Goal: Find specific page/section: Find specific page/section

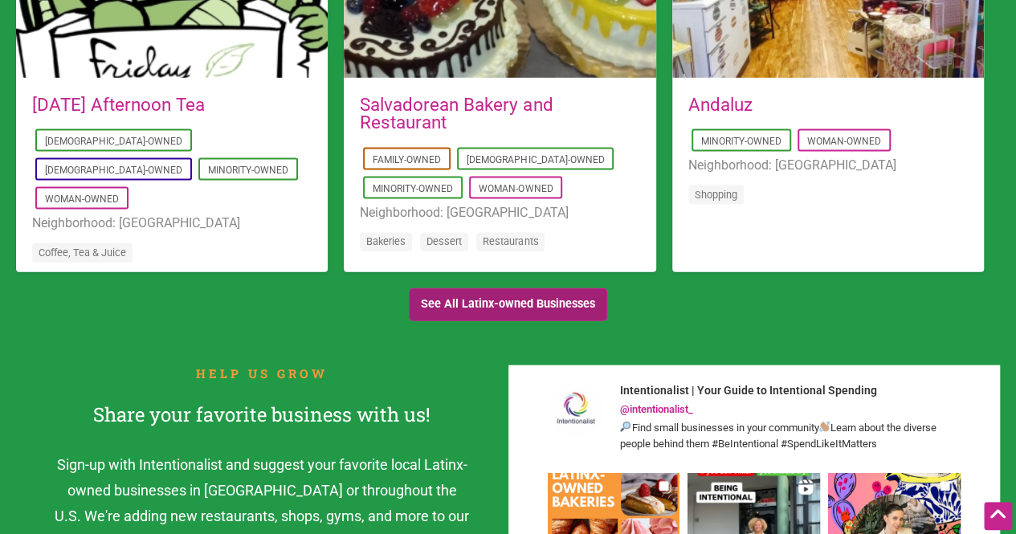
scroll to position [1657, 0]
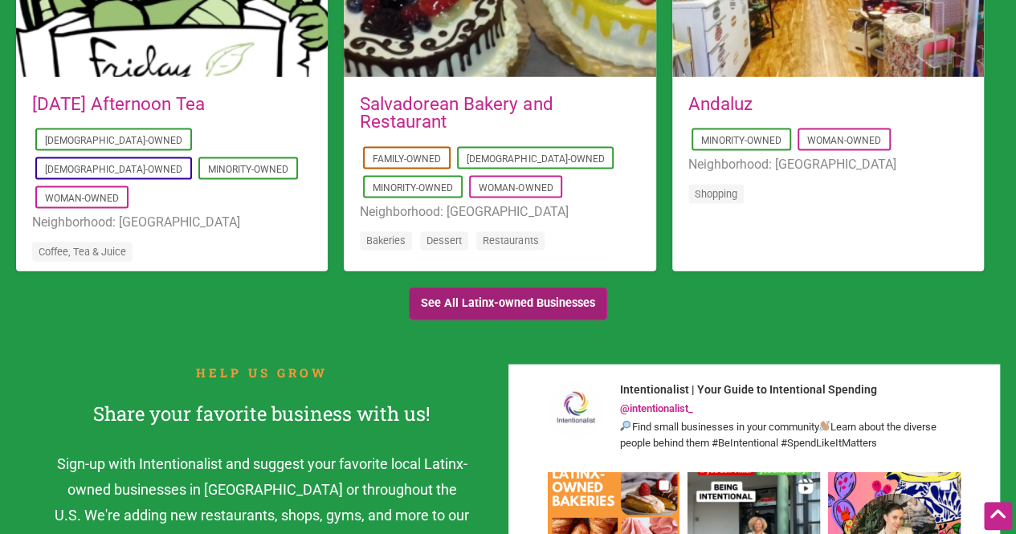
click at [544, 301] on link "See All Latinx-owned Businesses" at bounding box center [508, 304] width 199 height 33
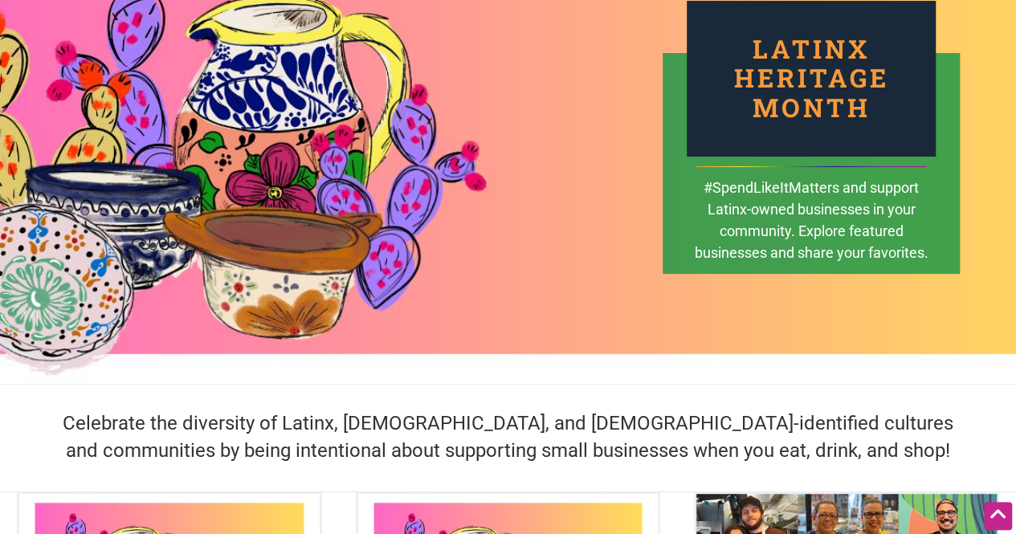
scroll to position [0, 0]
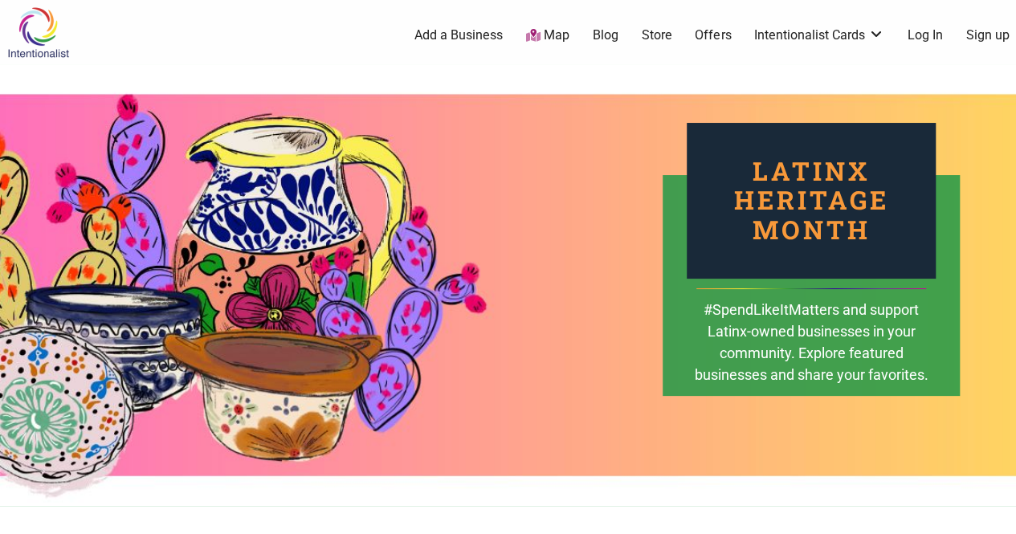
click at [560, 31] on link "Map" at bounding box center [547, 36] width 43 height 18
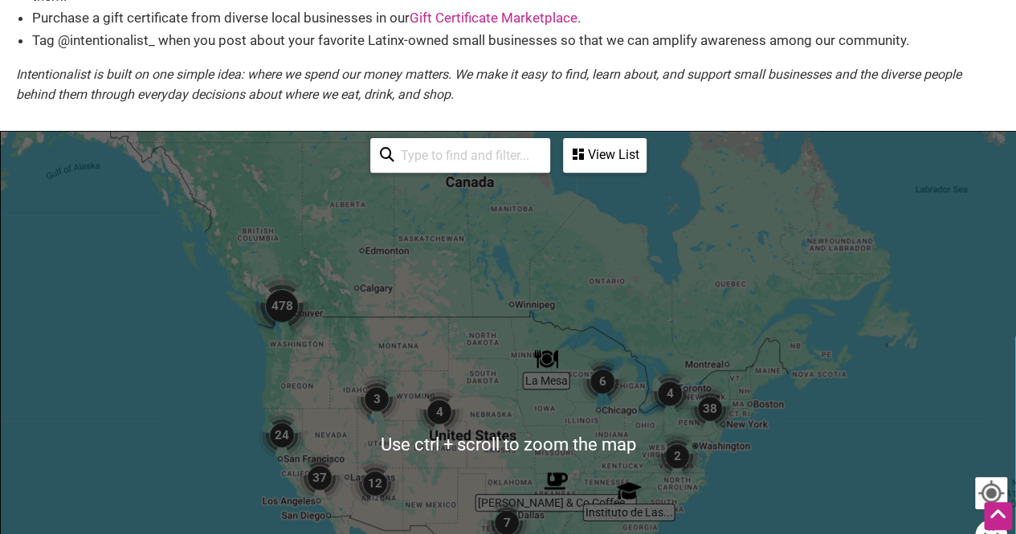
scroll to position [224, 0]
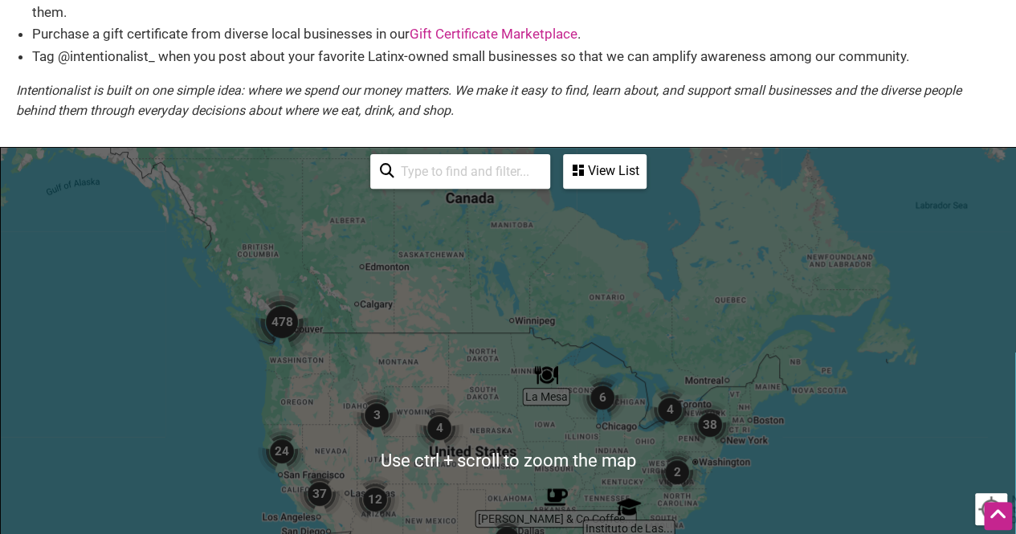
click at [431, 174] on input "search" at bounding box center [467, 171] width 146 height 31
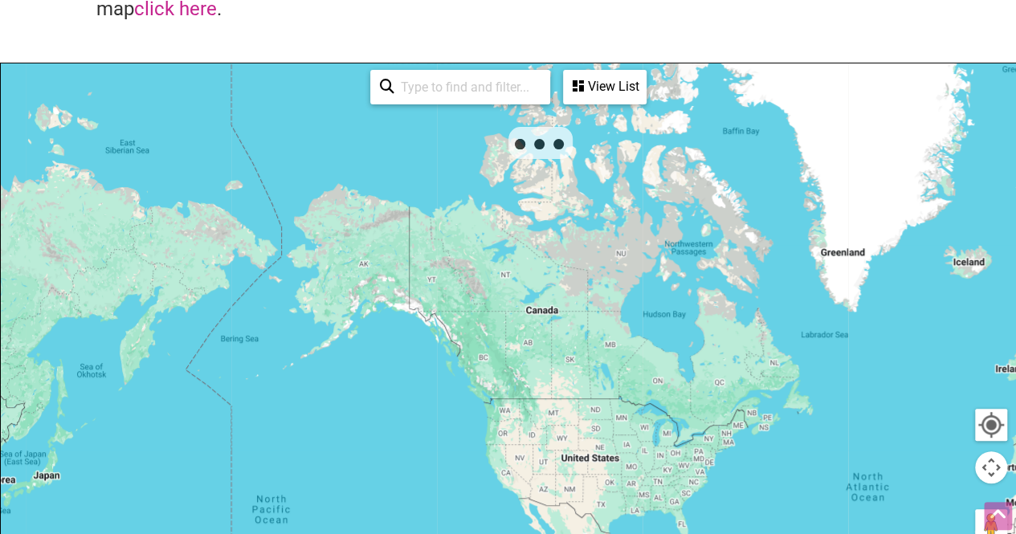
scroll to position [189, 0]
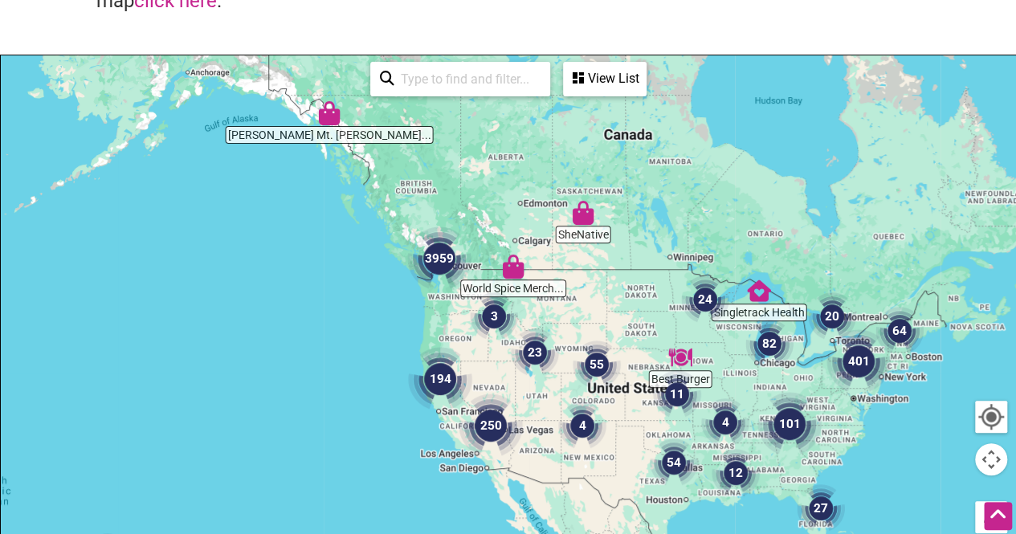
click at [443, 86] on input "search" at bounding box center [467, 78] width 146 height 31
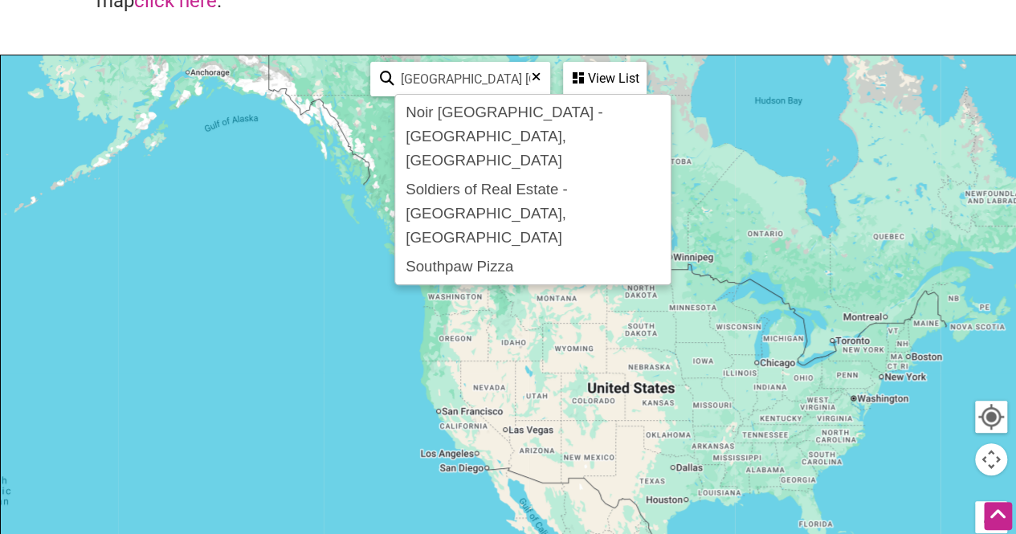
click at [461, 79] on input "Seattle WA" at bounding box center [466, 78] width 145 height 31
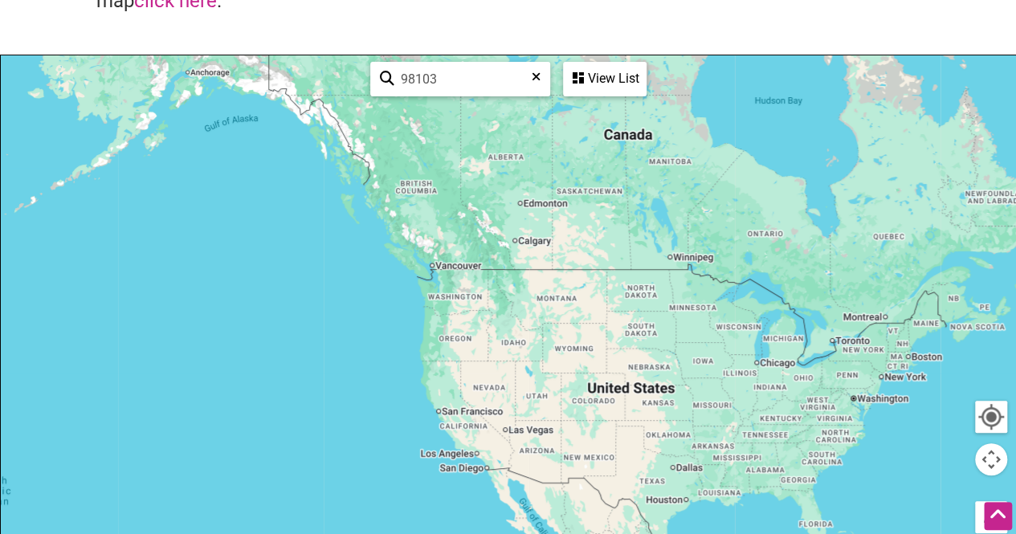
type input "98103"
click at [437, 256] on img "210" at bounding box center [439, 256] width 64 height 64
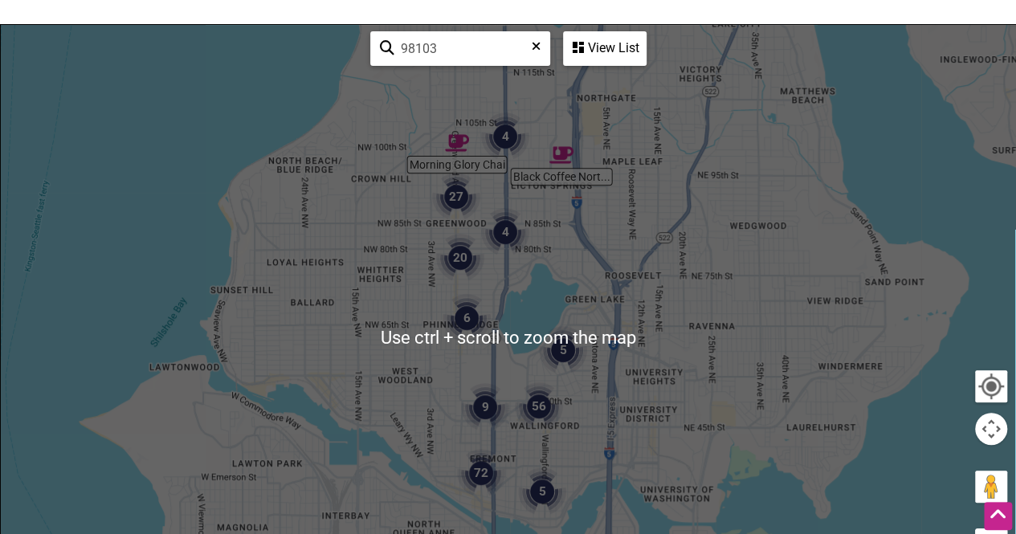
scroll to position [221, 0]
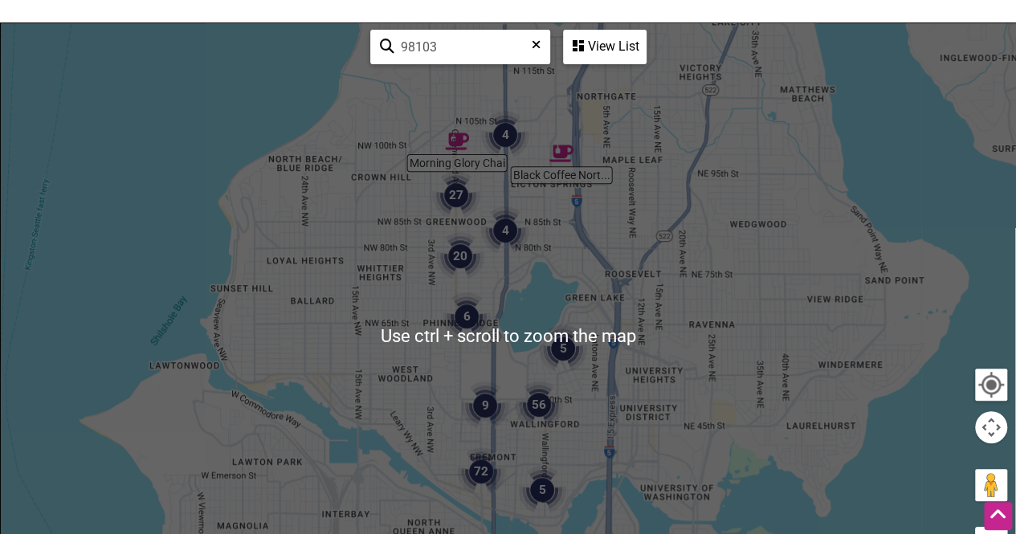
click at [355, 255] on div "To navigate, press the arrow keys." at bounding box center [508, 335] width 1015 height 625
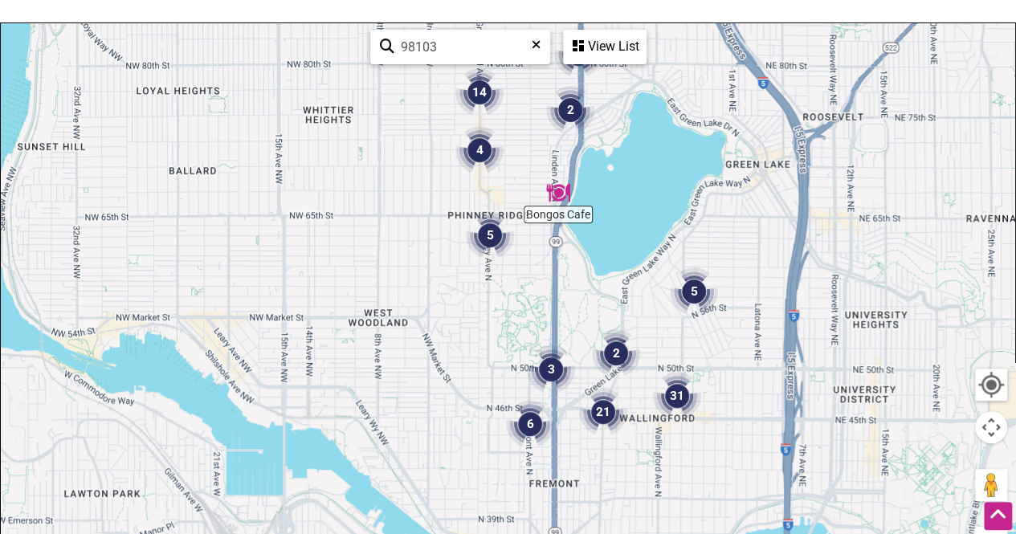
drag, startPoint x: 431, startPoint y: 362, endPoint x: 382, endPoint y: 198, distance: 170.8
click at [382, 198] on div "To navigate, press the arrow keys." at bounding box center [508, 335] width 1015 height 625
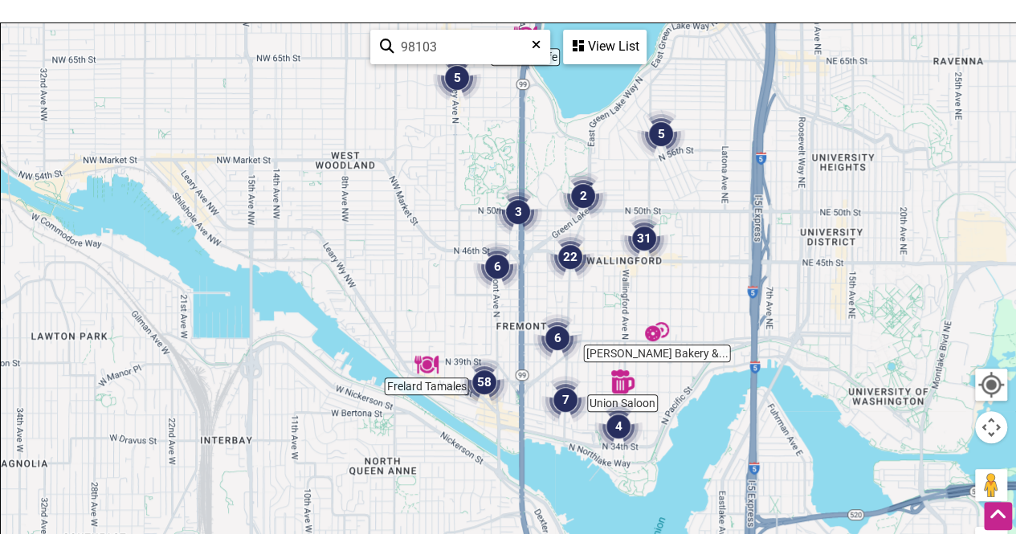
drag, startPoint x: 407, startPoint y: 345, endPoint x: 374, endPoint y: 188, distance: 159.9
click at [374, 188] on div "To navigate, press the arrow keys." at bounding box center [508, 335] width 1015 height 625
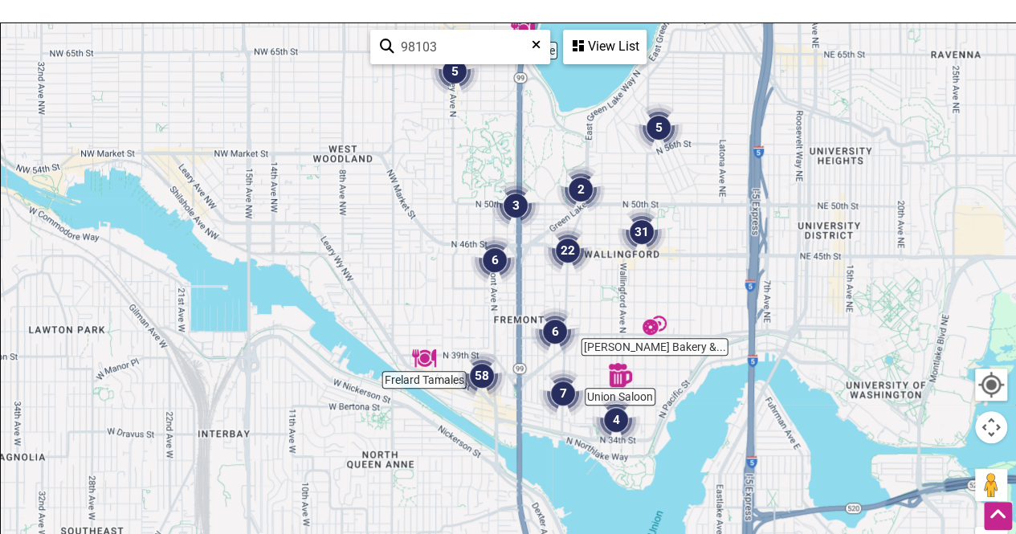
click at [484, 375] on img "58" at bounding box center [482, 376] width 48 height 48
